Goal: Navigation & Orientation: Find specific page/section

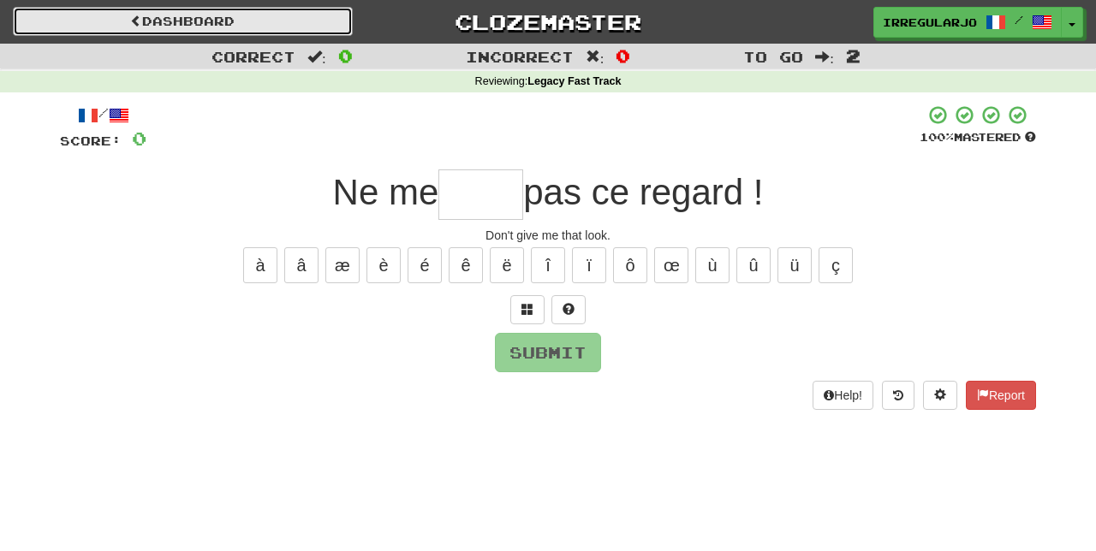
click at [237, 21] on link "Dashboard" at bounding box center [183, 21] width 340 height 29
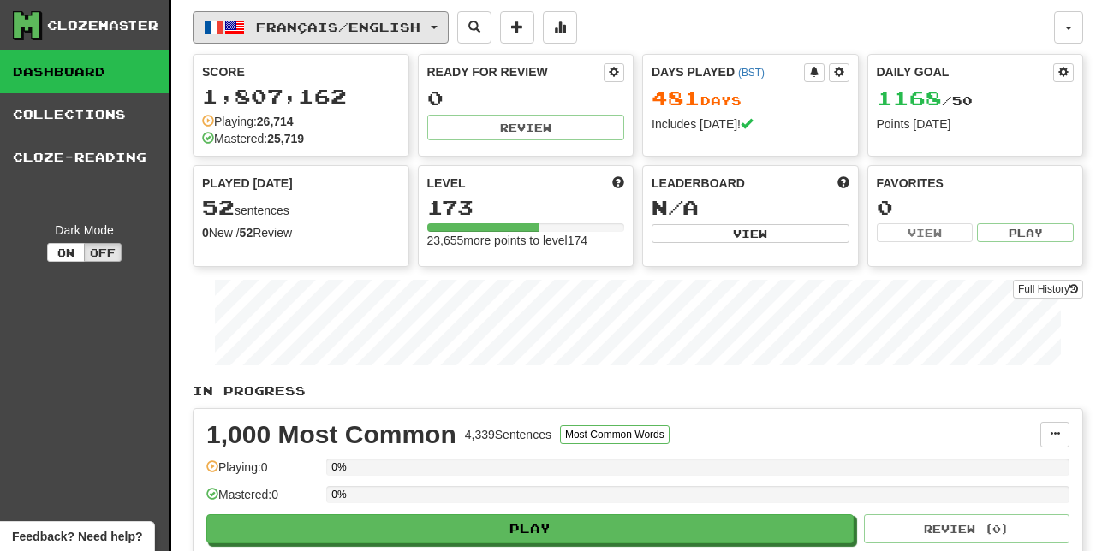
click at [295, 26] on span "Français / English" at bounding box center [338, 27] width 164 height 15
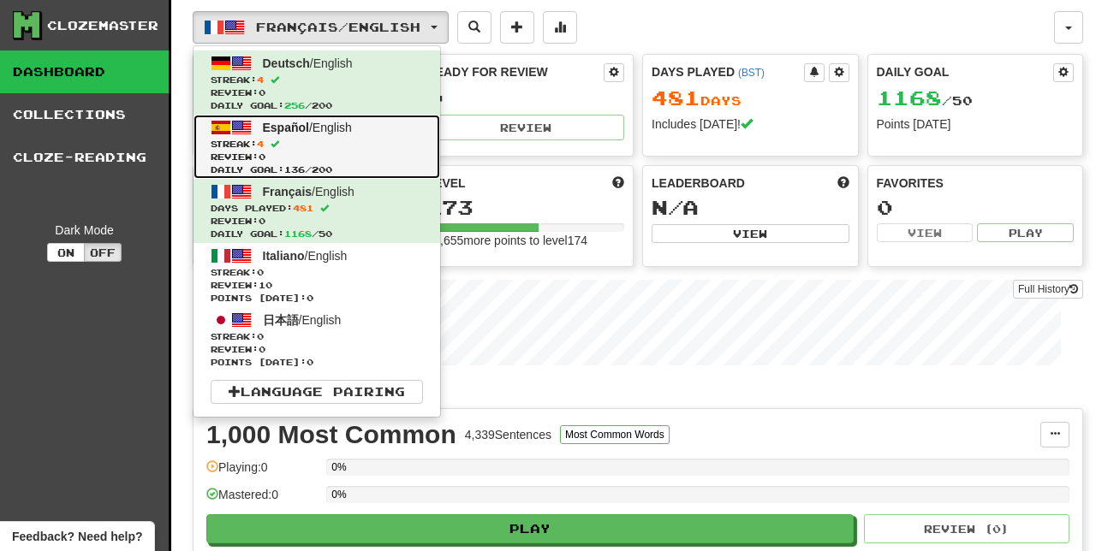
click at [258, 142] on span "Streak: 4" at bounding box center [317, 144] width 212 height 13
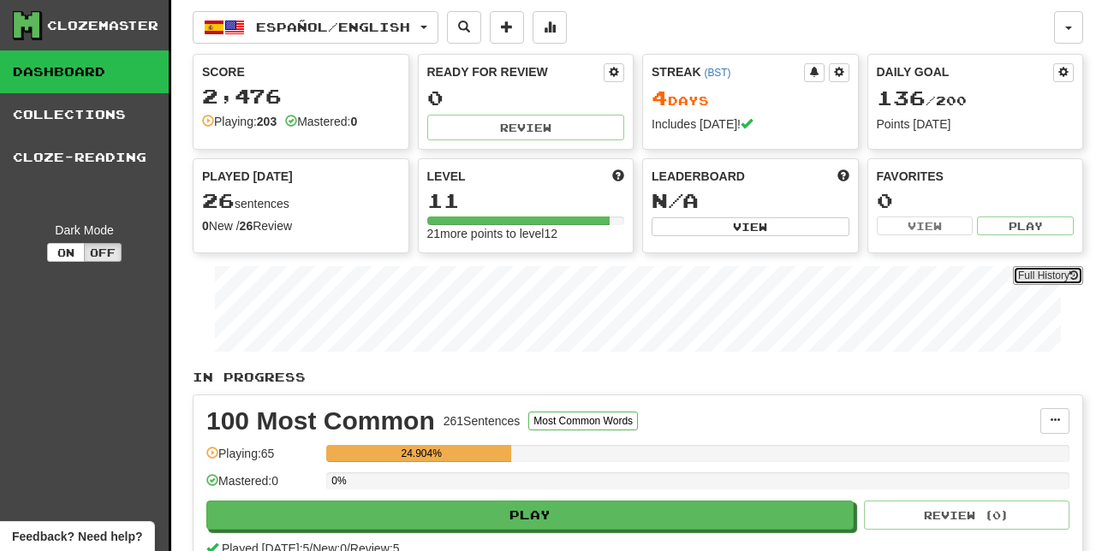
click at [1041, 273] on link "Full History" at bounding box center [1048, 275] width 70 height 19
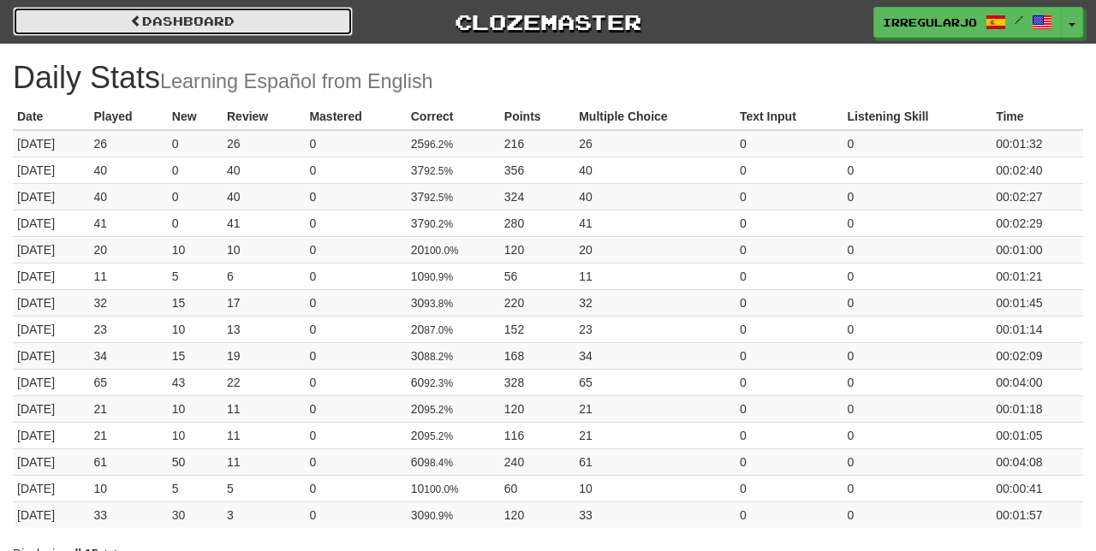
click at [276, 20] on link "Dashboard" at bounding box center [183, 21] width 340 height 29
click at [264, 26] on link "Dashboard" at bounding box center [183, 21] width 340 height 29
click at [147, 21] on link "Dashboard" at bounding box center [183, 21] width 340 height 29
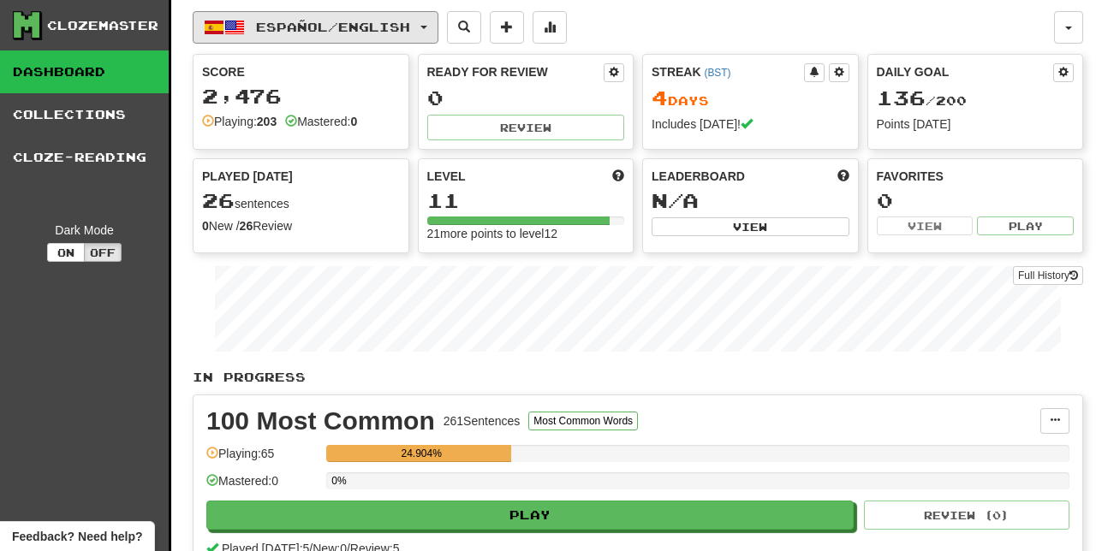
click at [410, 22] on span "Español / English" at bounding box center [333, 27] width 154 height 15
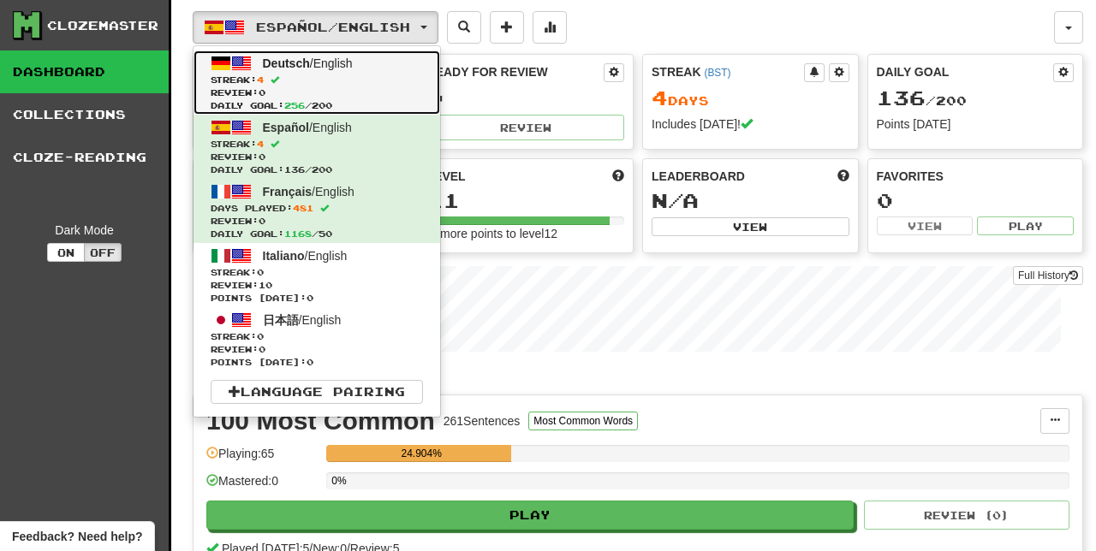
click at [270, 67] on span "Deutsch" at bounding box center [286, 64] width 47 height 14
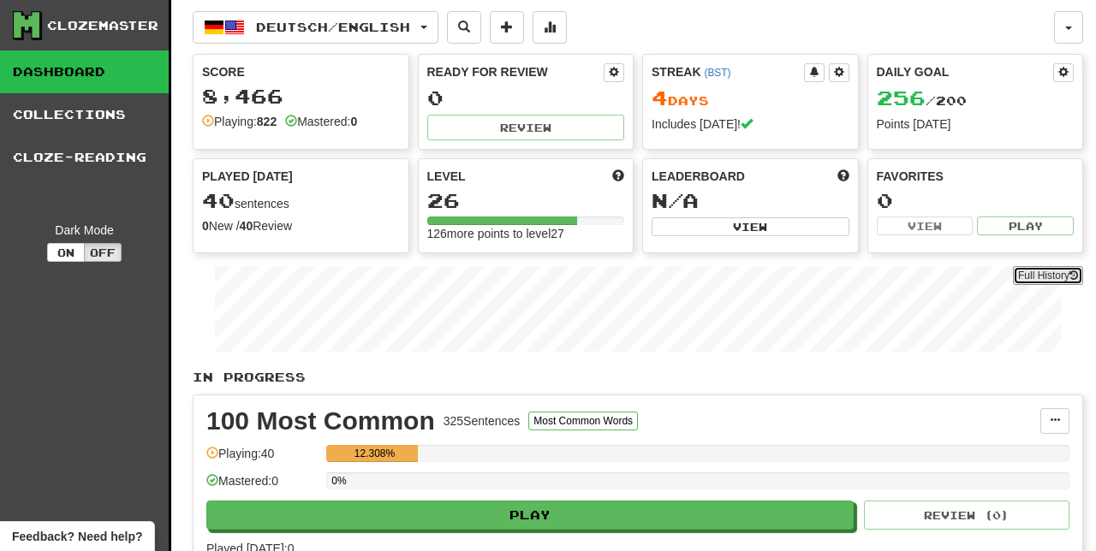
click at [1062, 273] on link "Full History" at bounding box center [1048, 275] width 70 height 19
